Goal: Use online tool/utility: Use online tool/utility

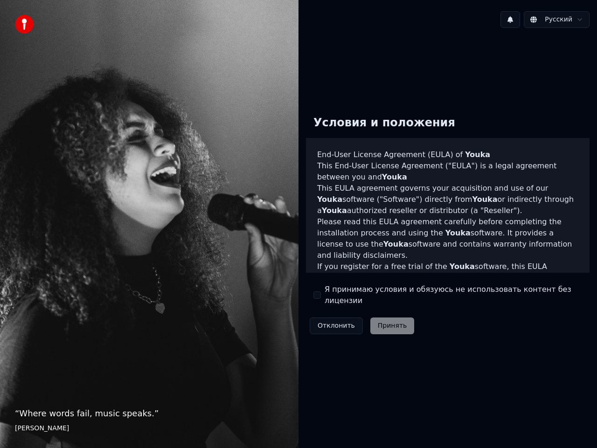
drag, startPoint x: 321, startPoint y: 300, endPoint x: 323, endPoint y: 295, distance: 5.5
click at [322, 296] on div "Я принимаю условия и обязуюсь не использовать контент без лицензии" at bounding box center [447, 295] width 269 height 22
click at [323, 293] on div "Я принимаю условия и обязуюсь не использовать контент без лицензии" at bounding box center [447, 295] width 269 height 22
click at [320, 291] on button "Я принимаю условия и обязуюсь не использовать контент без лицензии" at bounding box center [316, 294] width 7 height 7
click at [388, 322] on button "Принять" at bounding box center [392, 325] width 44 height 17
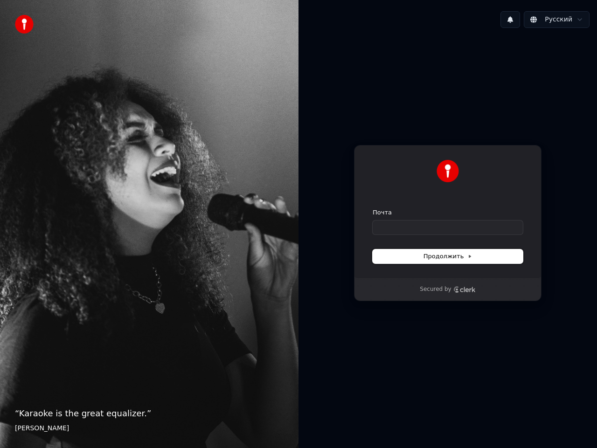
click at [454, 260] on span "Продолжить" at bounding box center [447, 256] width 49 height 8
click at [412, 242] on form "Почта Продолжить" at bounding box center [448, 235] width 150 height 55
click at [415, 226] on input "Почта" at bounding box center [448, 228] width 150 height 14
click at [415, 227] on input "Почта" at bounding box center [448, 228] width 150 height 14
click at [460, 249] on form "**********" at bounding box center [448, 235] width 150 height 55
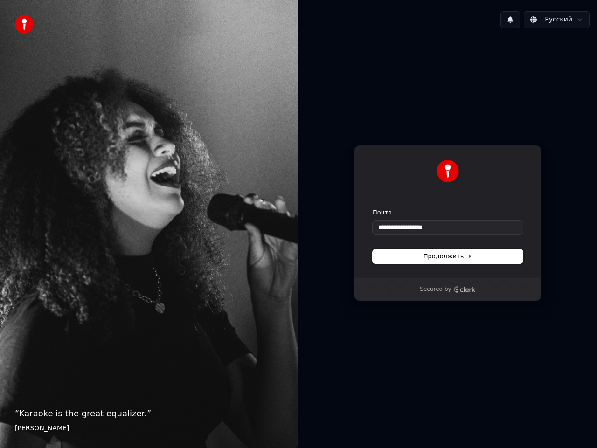
click at [460, 258] on span "Продолжить" at bounding box center [447, 256] width 49 height 8
type input "**********"
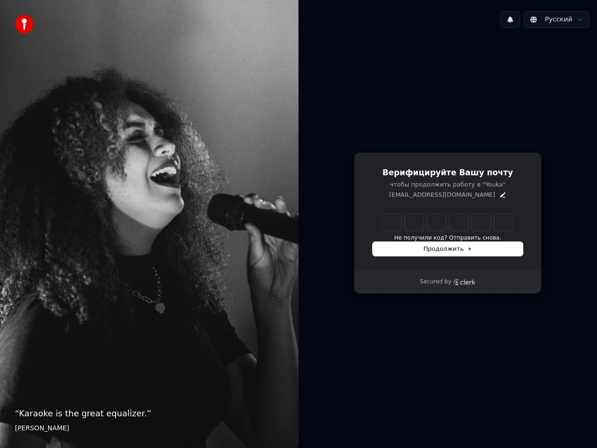
click at [393, 218] on input "Enter verification code" at bounding box center [447, 222] width 131 height 17
type input "******"
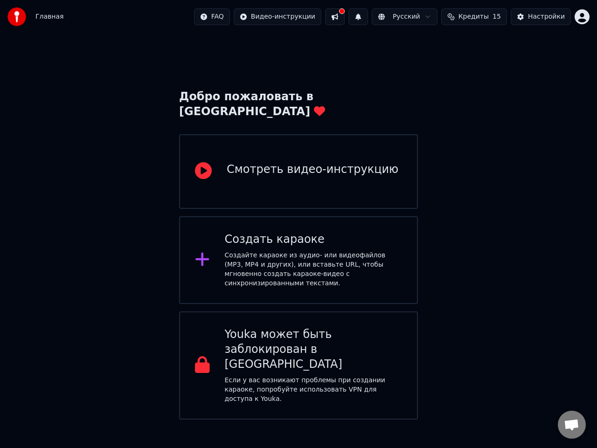
click at [277, 251] on div "Создайте караоке из аудио- или видеофайлов (MP3, MP4 и других), или вставьте UR…" at bounding box center [314, 269] width 178 height 37
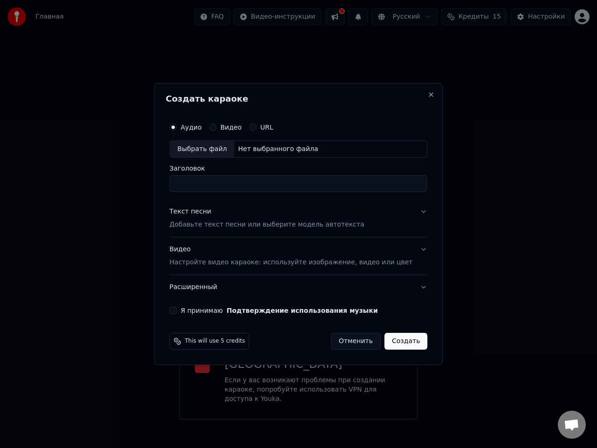
click at [192, 309] on div "Я принимаю Подтверждение использования музыки" at bounding box center [298, 310] width 258 height 7
click at [177, 309] on button "Я принимаю Подтверждение использования музыки" at bounding box center [172, 310] width 7 height 7
click at [400, 339] on button "Создать" at bounding box center [405, 341] width 43 height 17
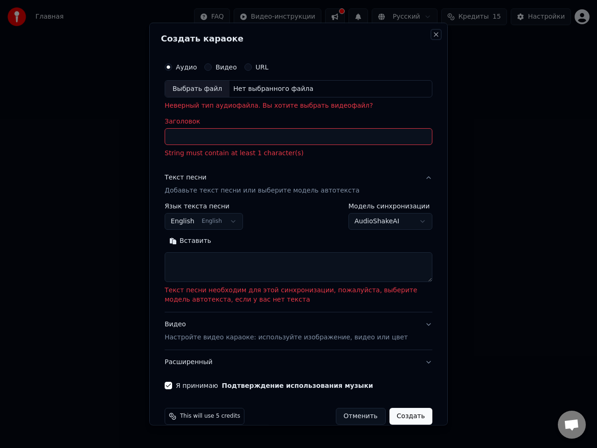
click at [432, 32] on button "Close" at bounding box center [435, 33] width 7 height 7
select select
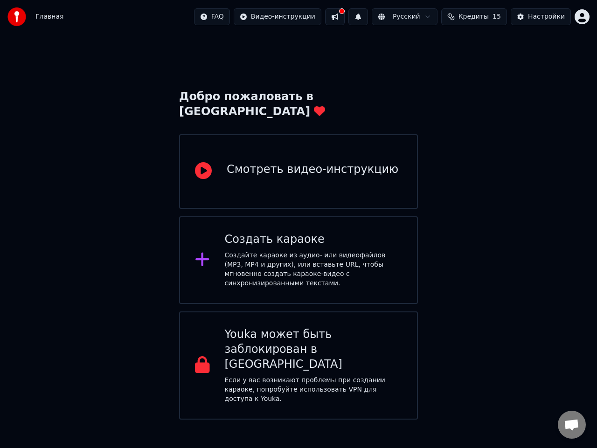
click at [274, 162] on div "Смотреть видео-инструкцию" at bounding box center [313, 169] width 172 height 15
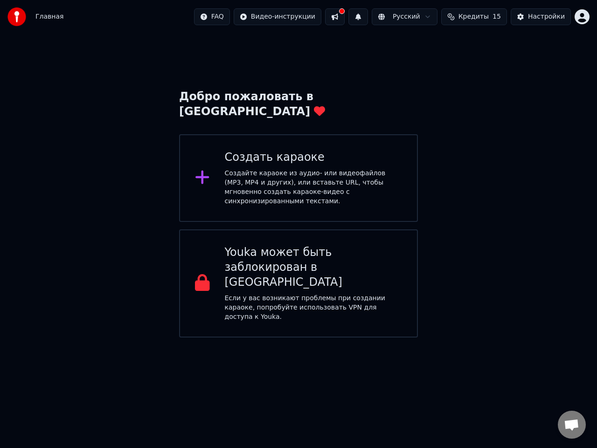
click at [299, 245] on div "Youka может быть заблокирован в [GEOGRAPHIC_DATA]" at bounding box center [314, 267] width 178 height 45
